Goal: Transaction & Acquisition: Obtain resource

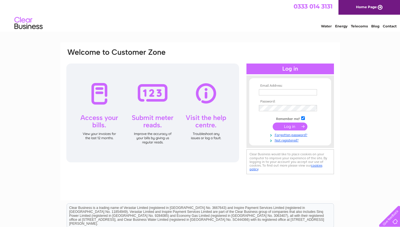
type input "kdancefraserburgh@gmail.com"
click at [292, 127] on input "submit" at bounding box center [290, 127] width 35 height 8
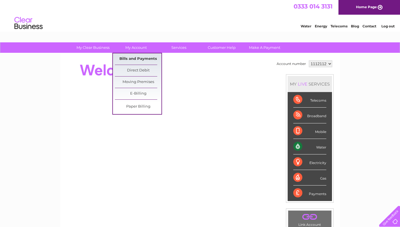
click at [141, 57] on link "Bills and Payments" at bounding box center [138, 58] width 47 height 11
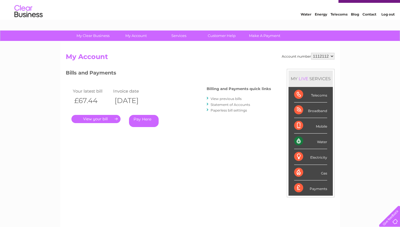
scroll to position [12, 0]
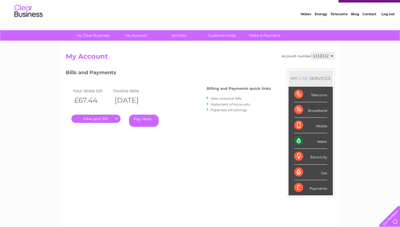
click at [88, 119] on link "." at bounding box center [96, 119] width 49 height 8
click at [234, 98] on link "View previous bills" at bounding box center [226, 98] width 31 height 4
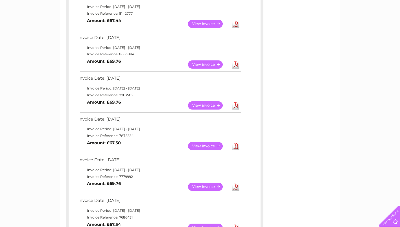
scroll to position [116, 0]
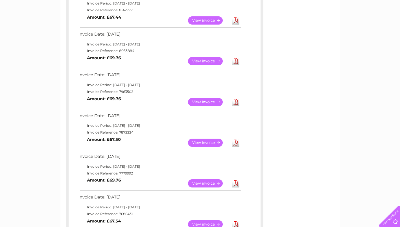
click at [234, 144] on link "Download" at bounding box center [236, 143] width 7 height 8
click at [235, 103] on link "Download" at bounding box center [236, 102] width 7 height 8
click at [235, 62] on link "Download" at bounding box center [236, 61] width 7 height 8
